Goal: Find specific page/section: Find specific page/section

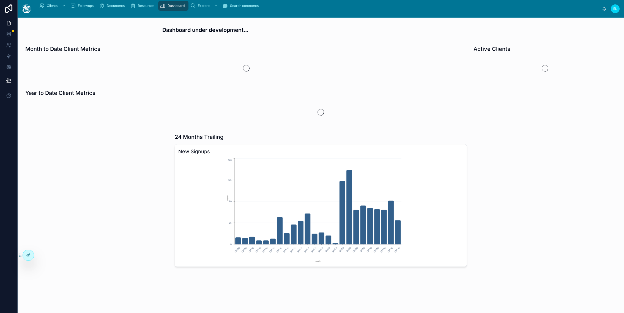
scroll to position [123, 0]
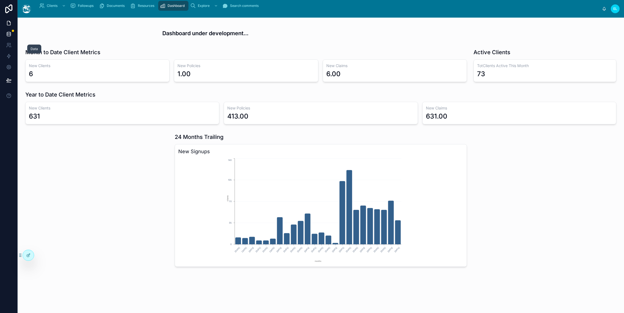
click at [12, 37] on icon at bounding box center [9, 34] width 6 height 6
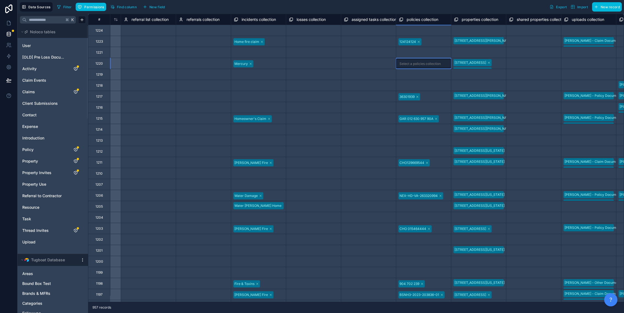
click at [441, 66] on div "Select a policies collection" at bounding box center [419, 64] width 41 height 4
click at [440, 77] on div "Select a policies collection" at bounding box center [419, 75] width 41 height 4
